Goal: Transaction & Acquisition: Subscribe to service/newsletter

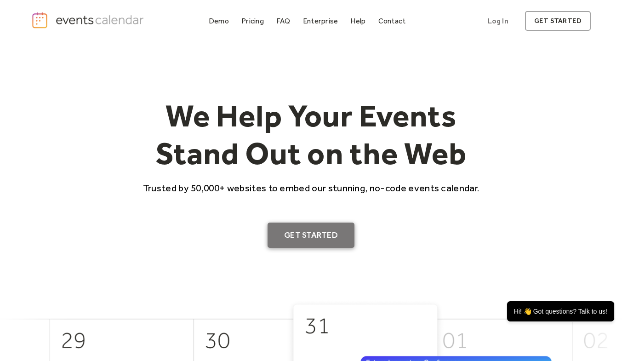
click at [307, 236] on link "Get Started" at bounding box center [310, 235] width 87 height 26
click at [238, 27] on div at bounding box center [238, 27] width 0 height 0
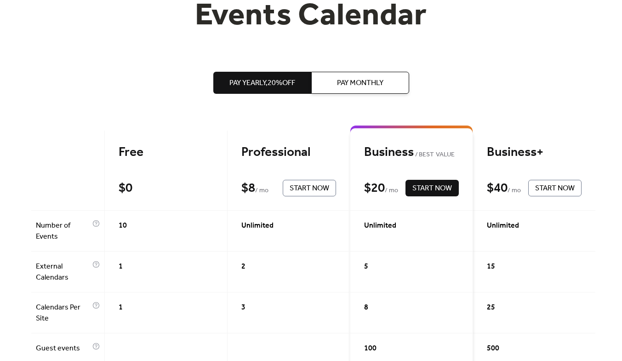
scroll to position [138, 0]
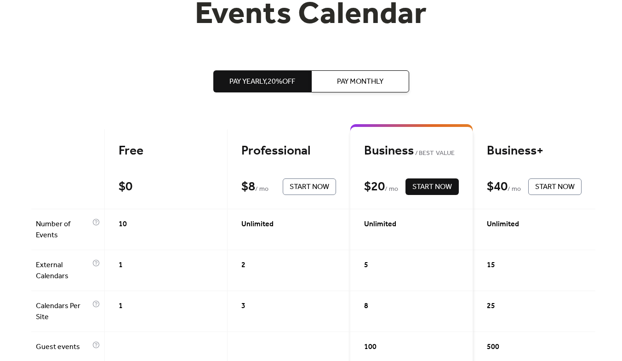
click at [350, 81] on span "Pay Monthly" at bounding box center [360, 81] width 46 height 11
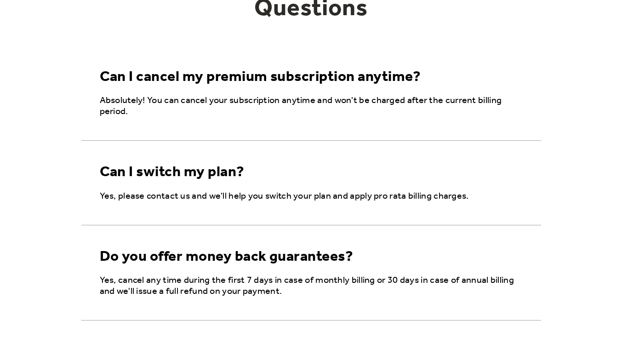
scroll to position [1569, 0]
